Goal: Task Accomplishment & Management: Use online tool/utility

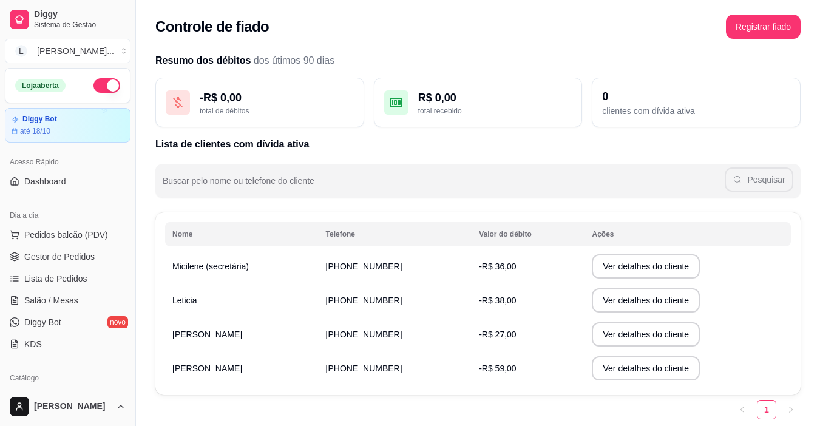
click at [56, 282] on span "Lista de Pedidos" at bounding box center [55, 278] width 63 height 12
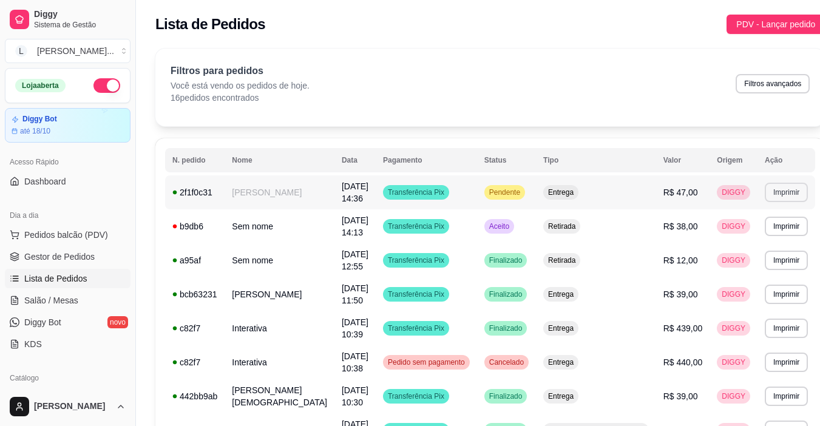
click at [765, 200] on button "Imprimir" at bounding box center [786, 192] width 43 height 19
click at [740, 234] on button "IMPRESSORA" at bounding box center [741, 234] width 88 height 19
click at [363, 195] on td "[DATE] 14:36" at bounding box center [354, 192] width 41 height 34
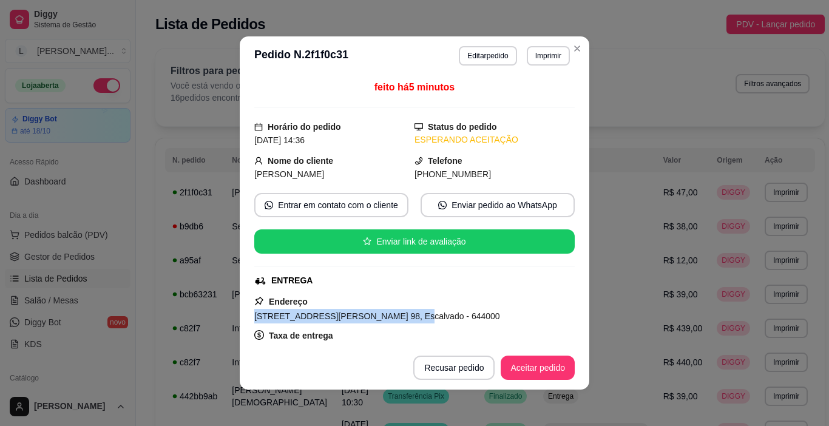
drag, startPoint x: 250, startPoint y: 316, endPoint x: 385, endPoint y: 317, distance: 135.3
click at [385, 317] on span "[STREET_ADDRESS][PERSON_NAME] 98, Escalvado - 644000" at bounding box center [377, 316] width 246 height 10
copy span "[STREET_ADDRESS][PERSON_NAME] 98, Escalvado"
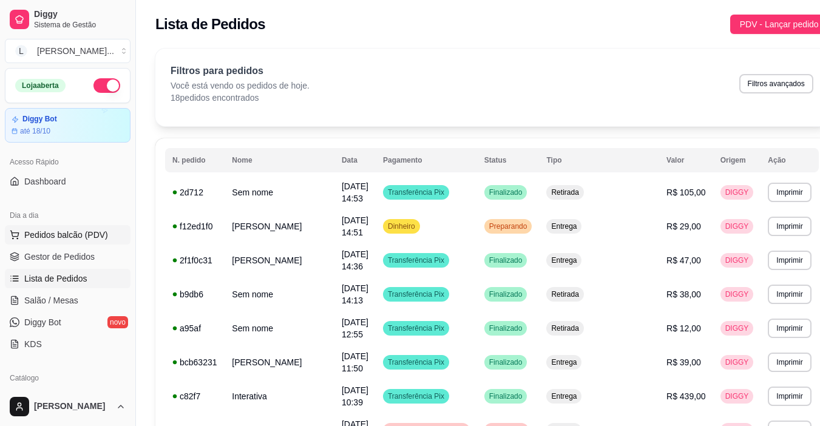
click at [93, 239] on span "Pedidos balcão (PDV)" at bounding box center [66, 235] width 84 height 12
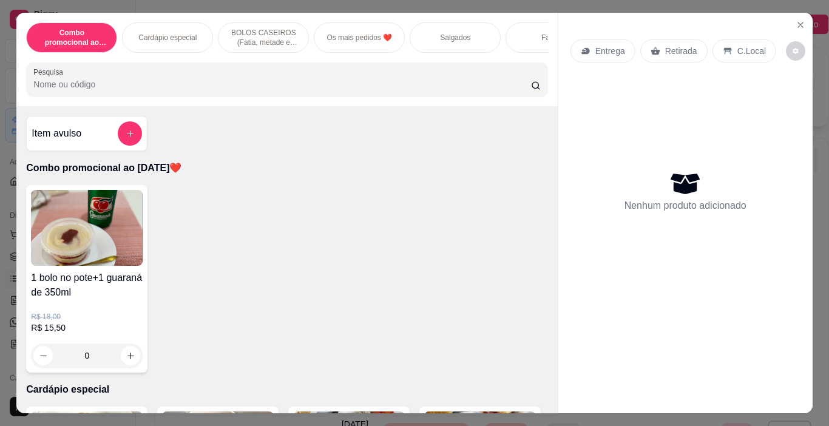
drag, startPoint x: 447, startPoint y: 39, endPoint x: 357, endPoint y: 98, distance: 106.9
click at [446, 41] on div "Salgados" at bounding box center [455, 37] width 91 height 30
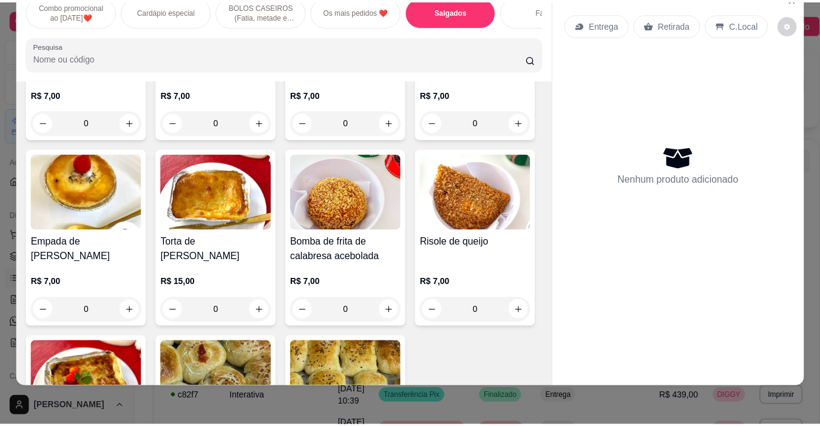
scroll to position [1419, 0]
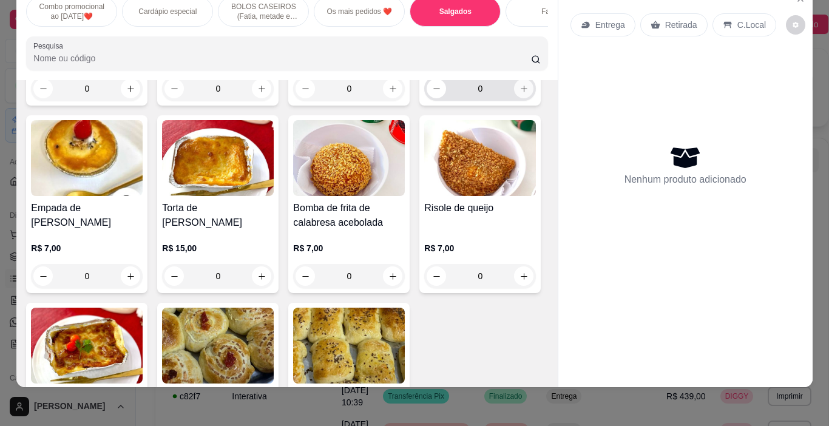
click at [514, 98] on button "increase-product-quantity" at bounding box center [523, 88] width 19 height 19
type input "1"
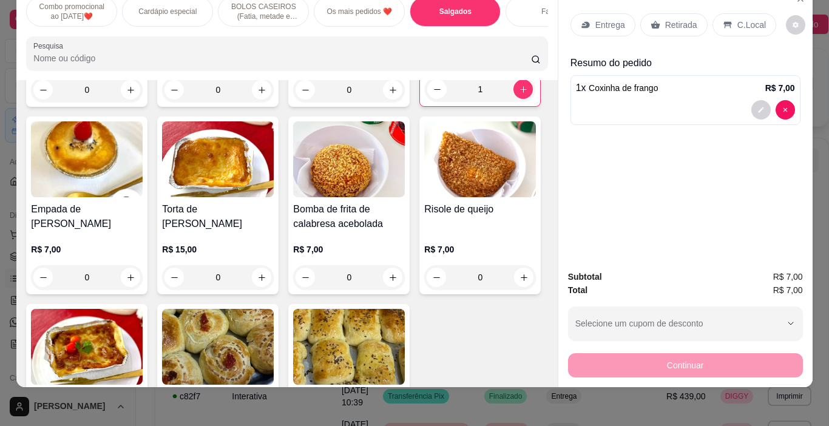
click at [670, 19] on p "Retirada" at bounding box center [681, 25] width 32 height 12
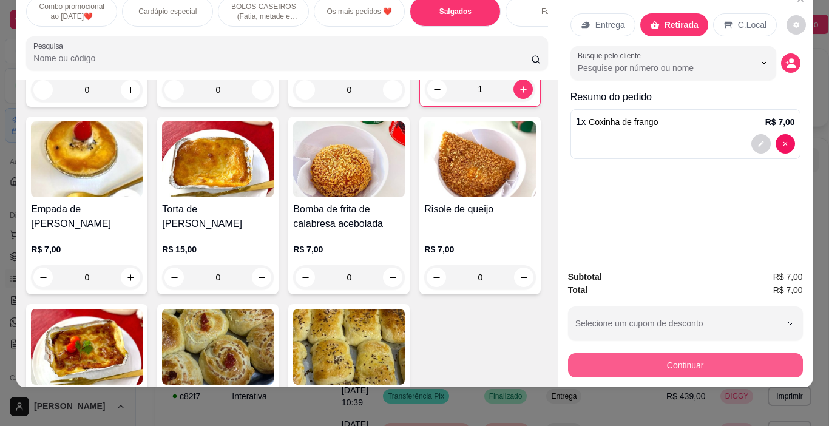
click at [657, 353] on button "Continuar" at bounding box center [685, 365] width 235 height 24
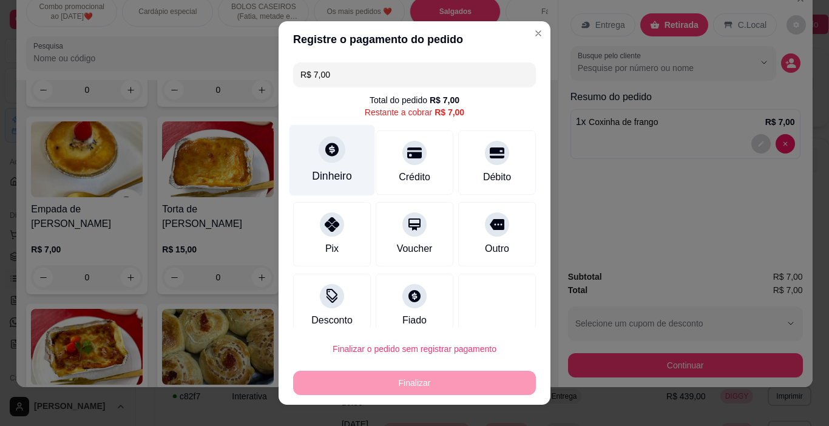
click at [331, 166] on div "Dinheiro" at bounding box center [332, 160] width 86 height 71
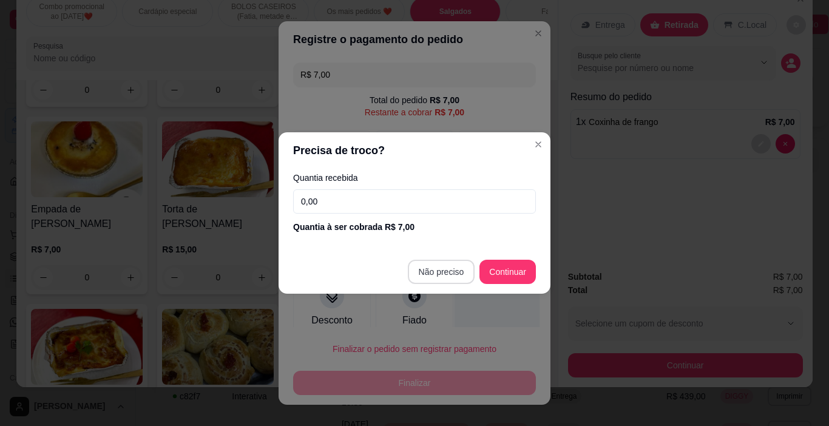
type input "R$ 0,00"
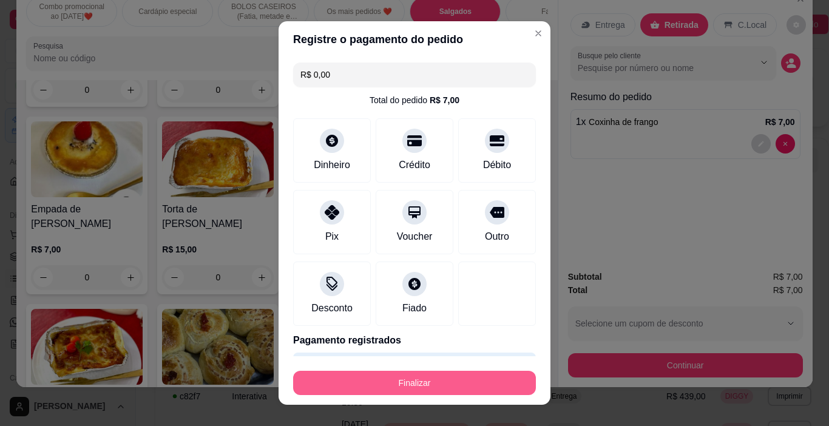
click at [427, 382] on button "Finalizar" at bounding box center [414, 383] width 243 height 24
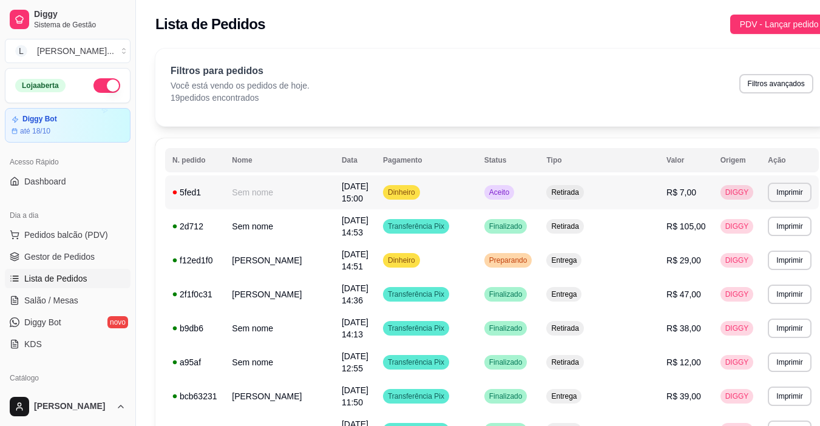
click at [461, 190] on td "Dinheiro" at bounding box center [426, 192] width 101 height 34
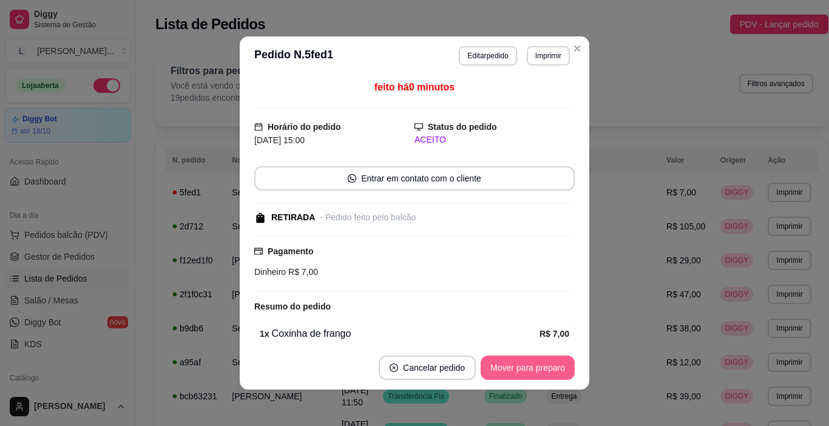
drag, startPoint x: 528, startPoint y: 354, endPoint x: 530, endPoint y: 363, distance: 9.2
click at [528, 354] on footer "Cancelar pedido Mover para preparo" at bounding box center [414, 368] width 349 height 44
click at [530, 363] on button "Mover para preparo" at bounding box center [528, 368] width 94 height 24
click at [529, 363] on div "Mover para preparo" at bounding box center [519, 368] width 111 height 24
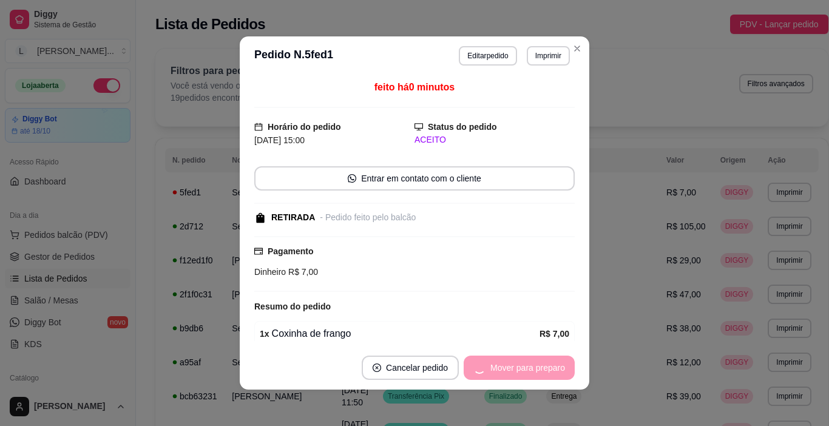
click at [529, 363] on div "Mover para preparo" at bounding box center [519, 368] width 111 height 24
click at [529, 363] on div "Mover para retirada disponível" at bounding box center [499, 368] width 151 height 24
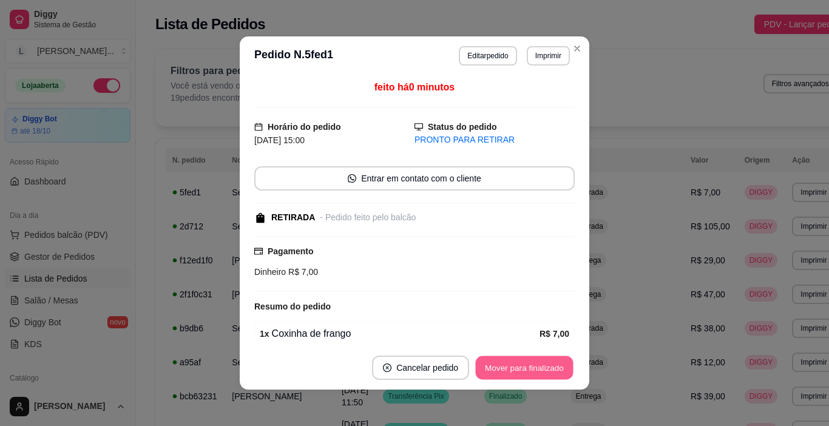
click at [525, 363] on button "Mover para finalizado" at bounding box center [525, 368] width 98 height 24
